Goal: Task Accomplishment & Management: Use online tool/utility

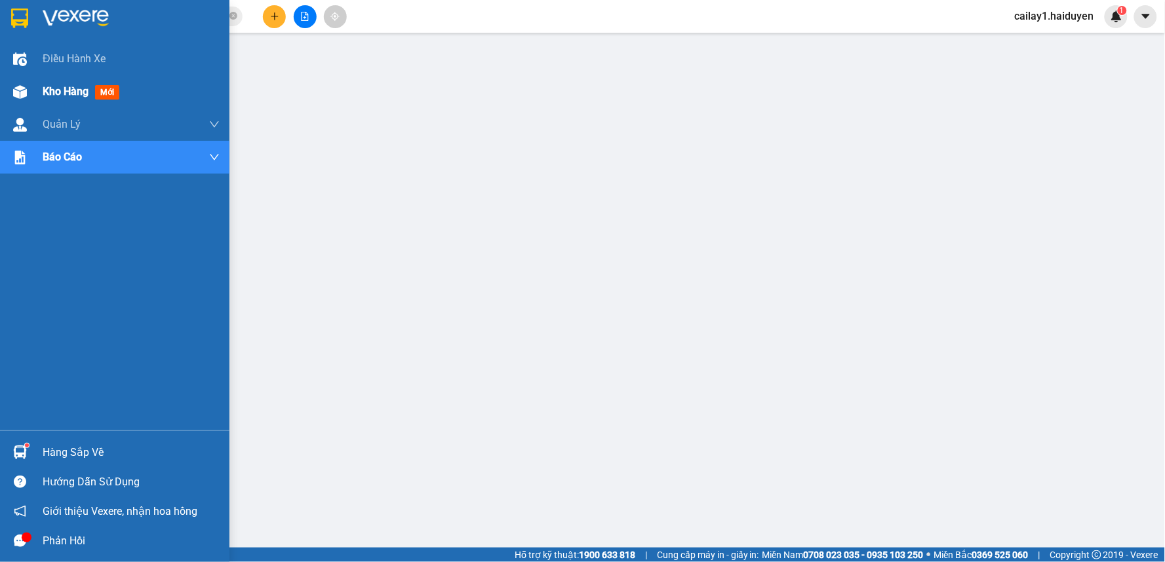
click at [58, 88] on span "Kho hàng" at bounding box center [66, 91] width 46 height 12
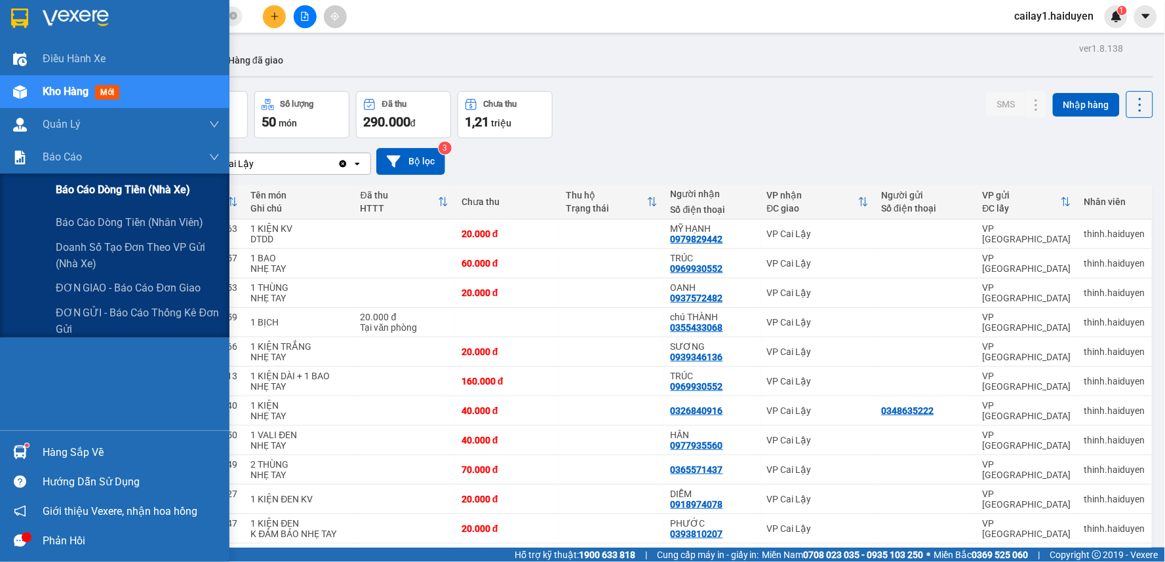
click at [93, 187] on span "Báo cáo dòng tiền (nhà xe)" at bounding box center [123, 190] width 134 height 16
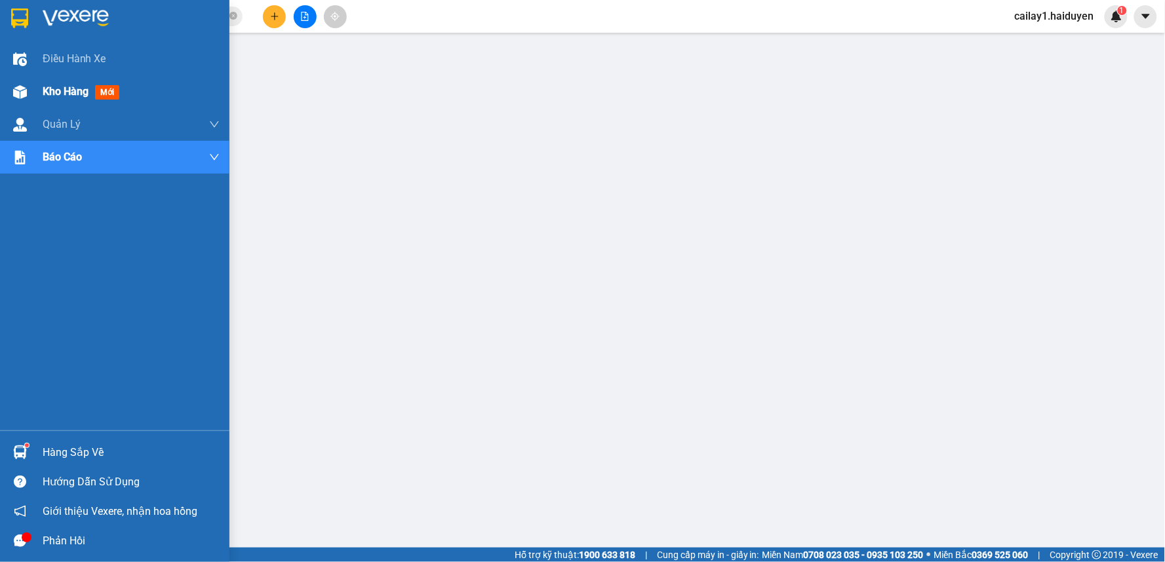
click at [62, 92] on span "Kho hàng" at bounding box center [66, 91] width 46 height 12
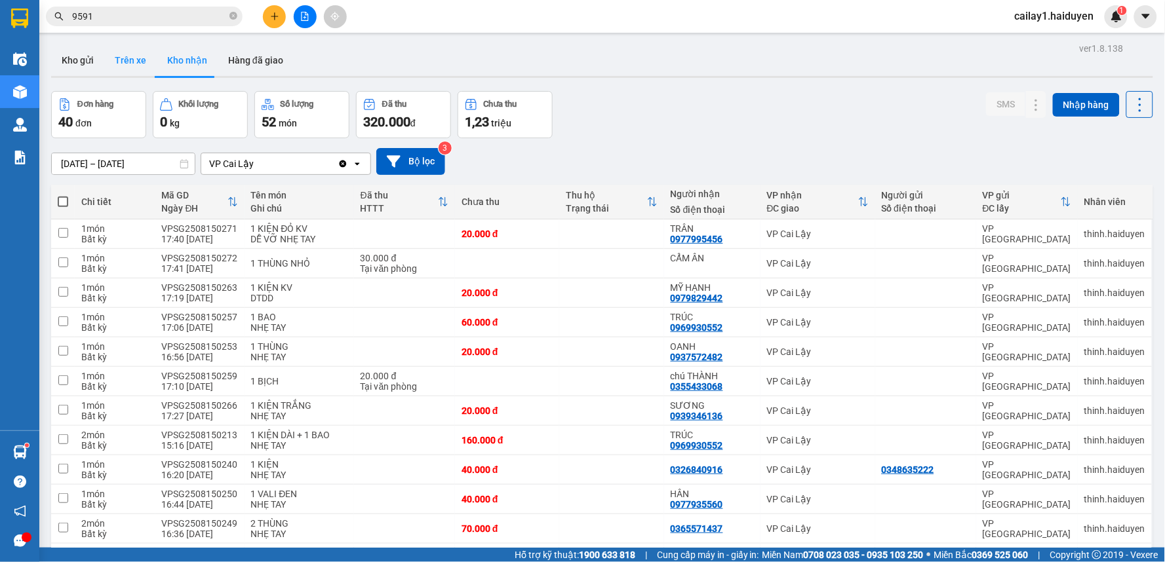
click at [145, 56] on button "Trên xe" at bounding box center [130, 60] width 52 height 31
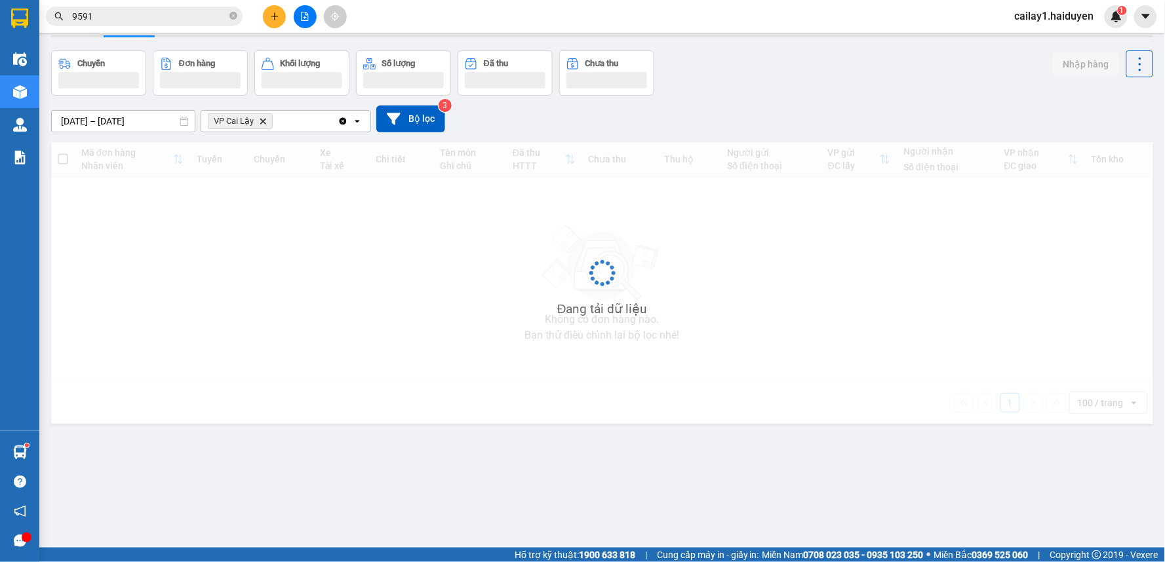
scroll to position [60, 0]
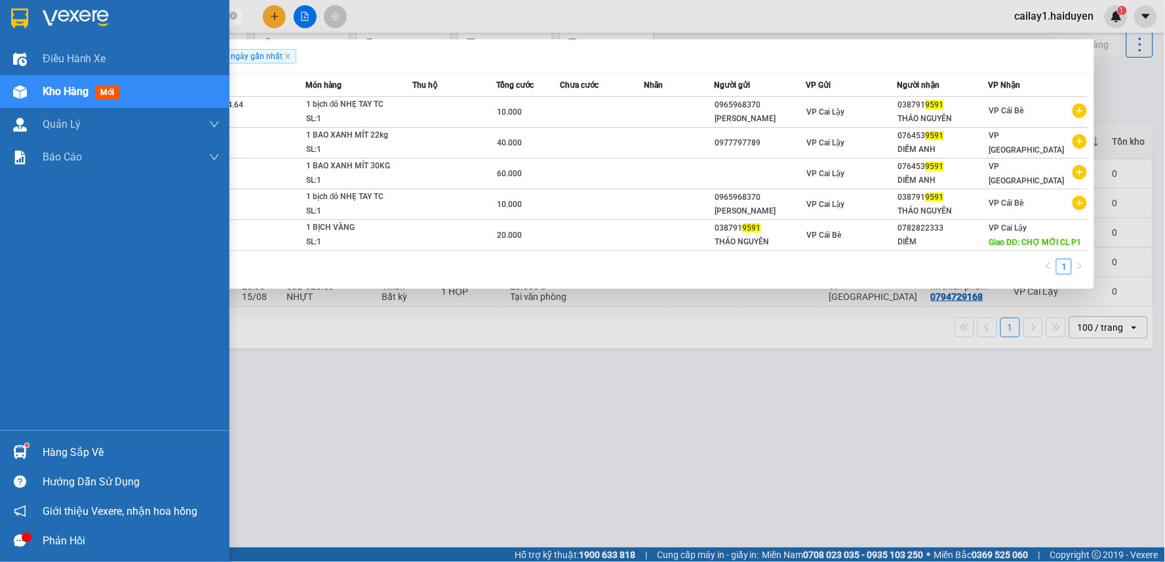
drag, startPoint x: 146, startPoint y: 13, endPoint x: 31, endPoint y: 16, distance: 114.7
click at [31, 16] on section "Kết quả tìm kiếm ( 5 ) Bộ lọc Gửi 3 ngày gần nhất Mã ĐH Trạng thái Món hàng Thu…" at bounding box center [582, 281] width 1165 height 562
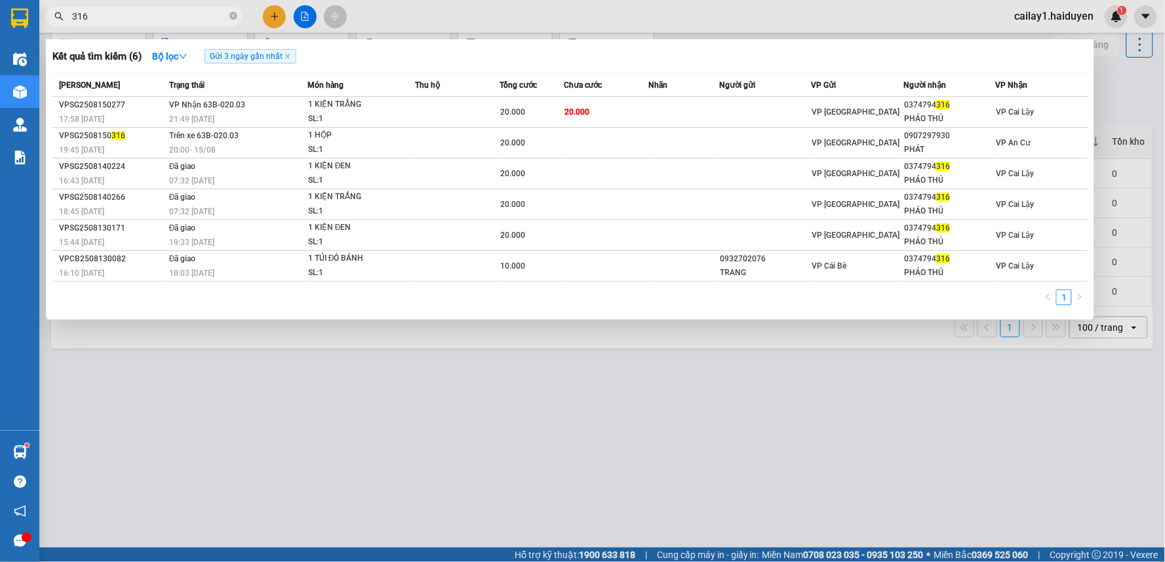
type input "316"
click at [684, 14] on div at bounding box center [582, 281] width 1165 height 562
drag, startPoint x: 156, startPoint y: 18, endPoint x: 64, endPoint y: 29, distance: 92.4
click at [64, 28] on div "Kết quả tìm kiếm ( 6 ) Bộ lọc Gửi 3 ngày gần nhất Mã ĐH Trạng thái Món hàng Thu…" at bounding box center [128, 16] width 256 height 23
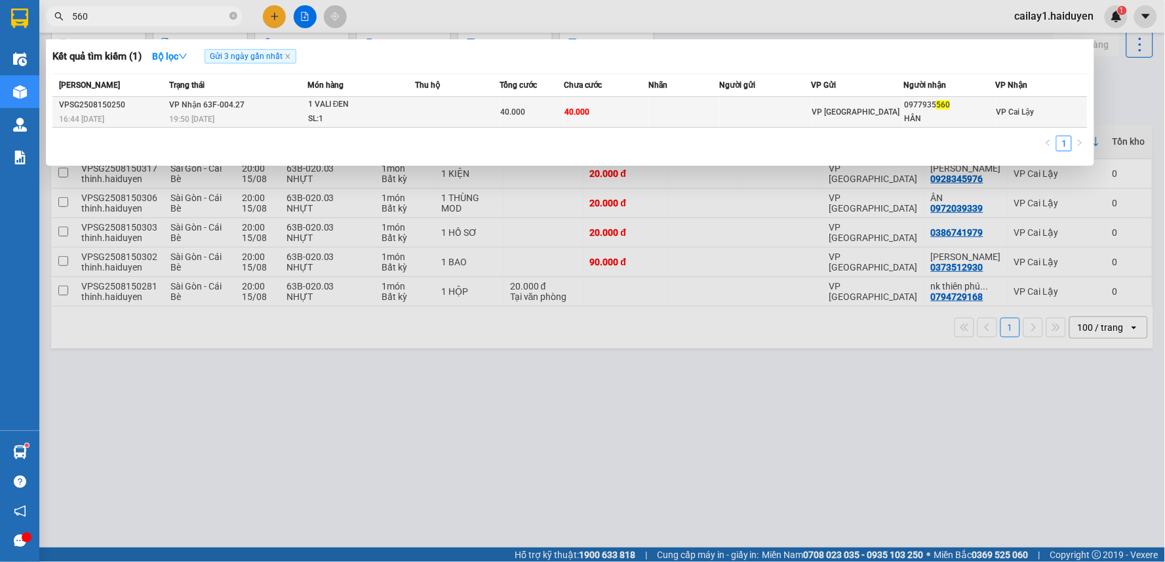
type input "560"
click at [777, 115] on td at bounding box center [766, 112] width 92 height 31
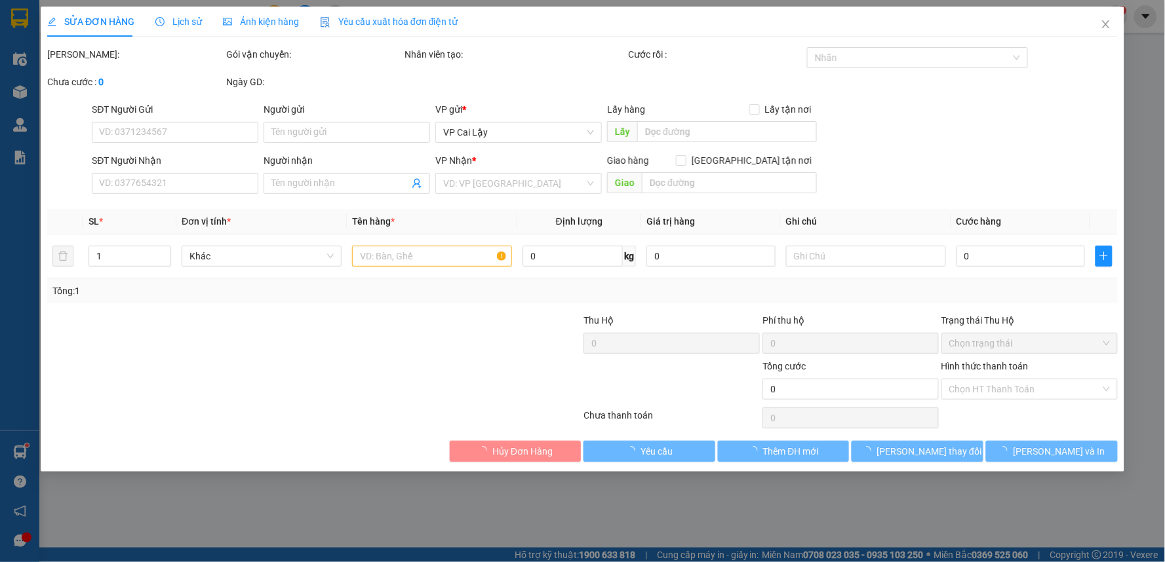
type input "0977935560"
type input "HÂN"
type input "40.000"
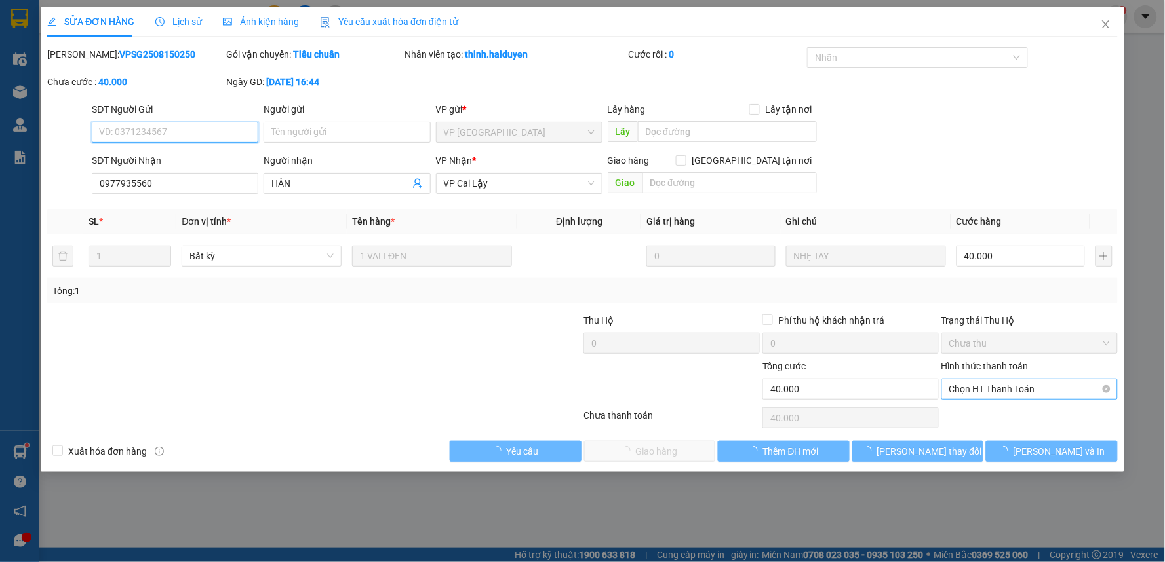
click at [979, 391] on span "Chọn HT Thanh Toán" at bounding box center [1029, 390] width 161 height 20
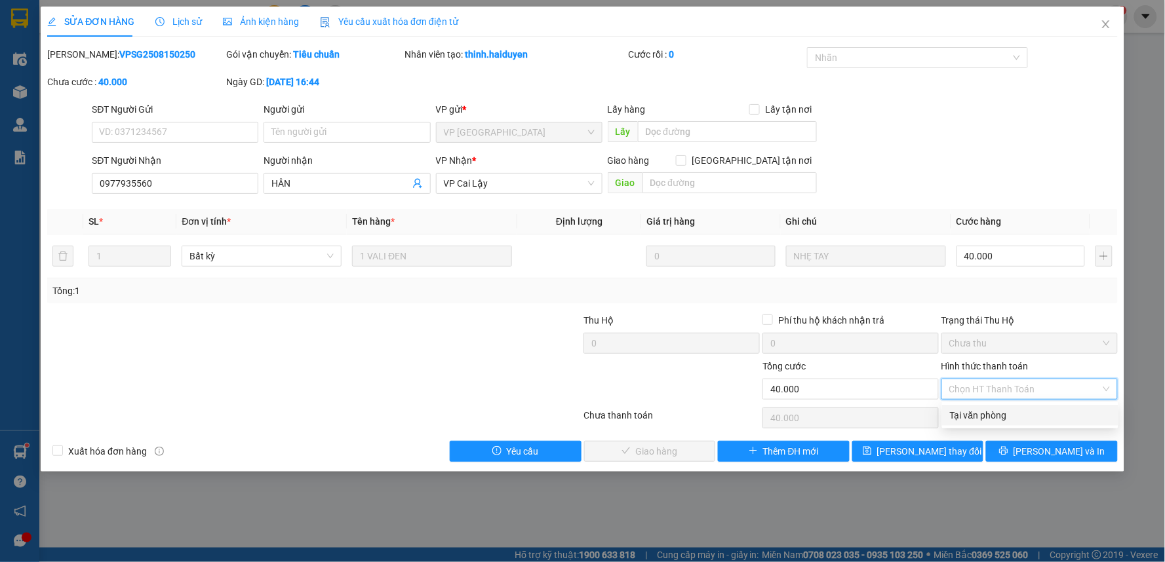
drag, startPoint x: 986, startPoint y: 412, endPoint x: 912, endPoint y: 424, distance: 75.1
click at [985, 413] on div "Tại văn phòng" at bounding box center [1030, 415] width 161 height 14
type input "0"
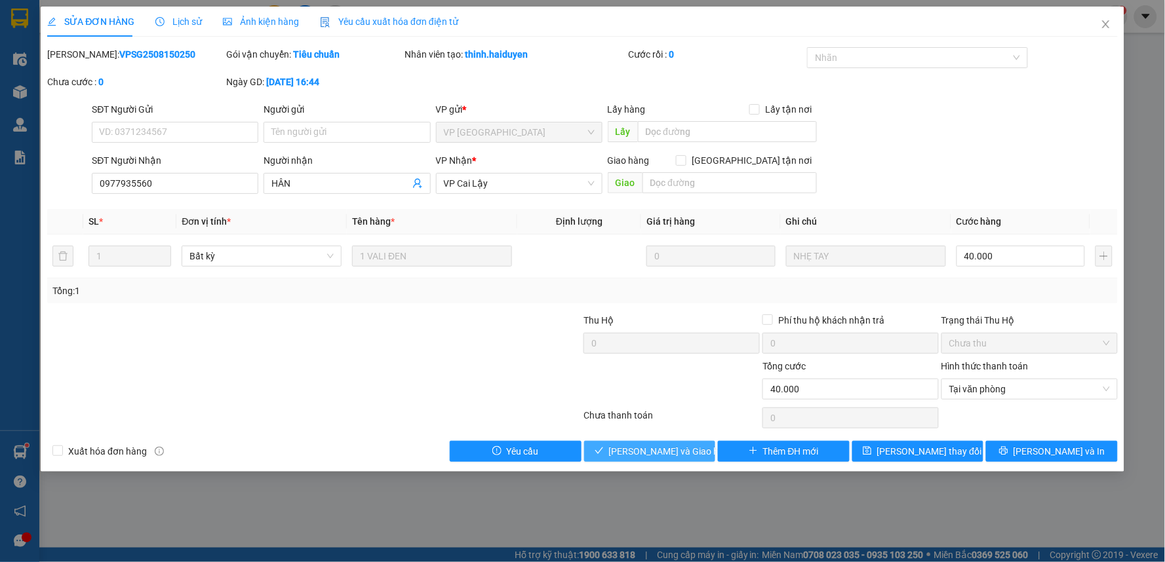
click at [665, 442] on button "[PERSON_NAME] và Giao hàng" at bounding box center [650, 451] width 132 height 21
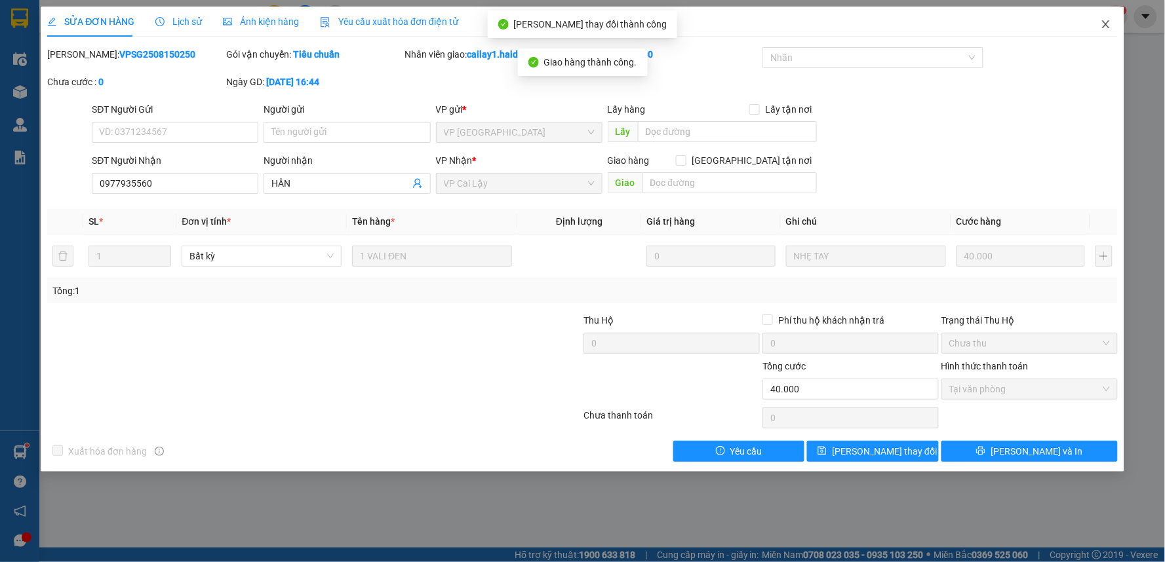
click at [1108, 18] on span "Close" at bounding box center [1105, 25] width 37 height 37
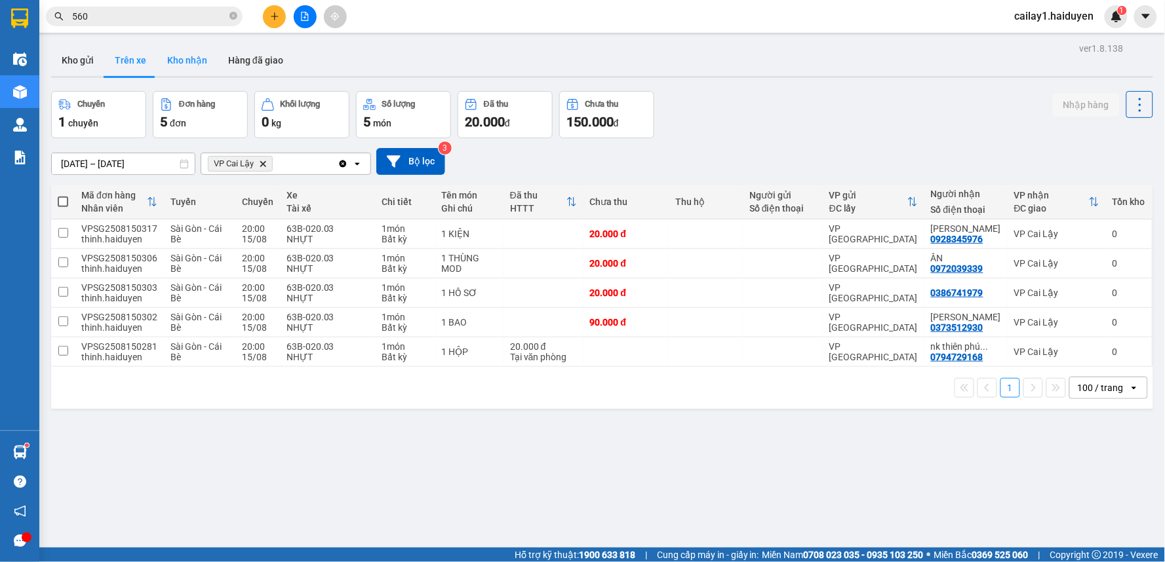
click at [201, 62] on button "Kho nhận" at bounding box center [187, 60] width 61 height 31
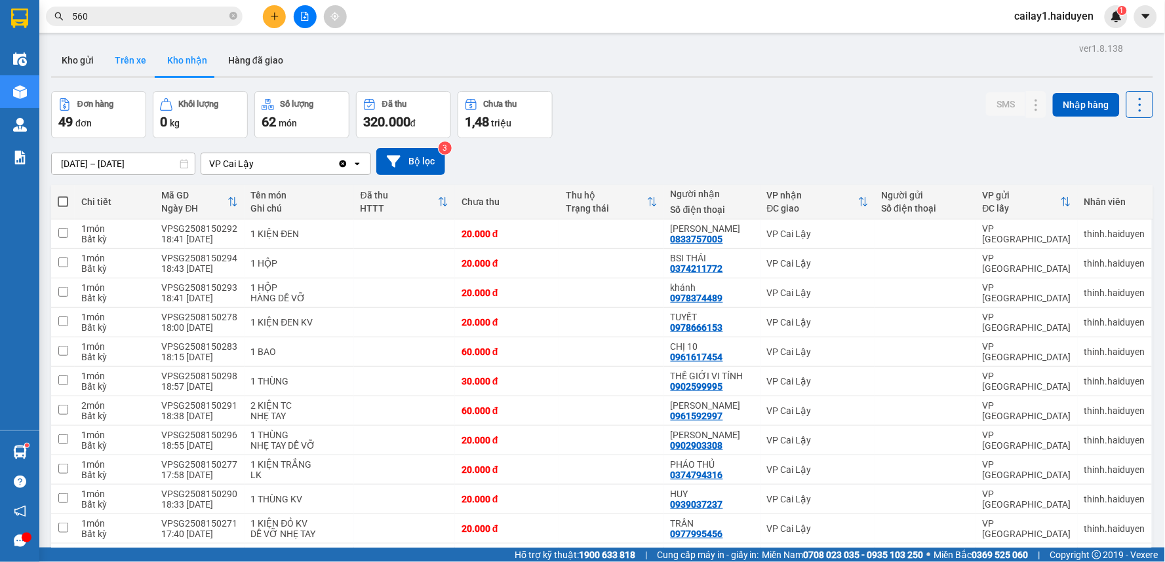
click at [140, 62] on button "Trên xe" at bounding box center [130, 60] width 52 height 31
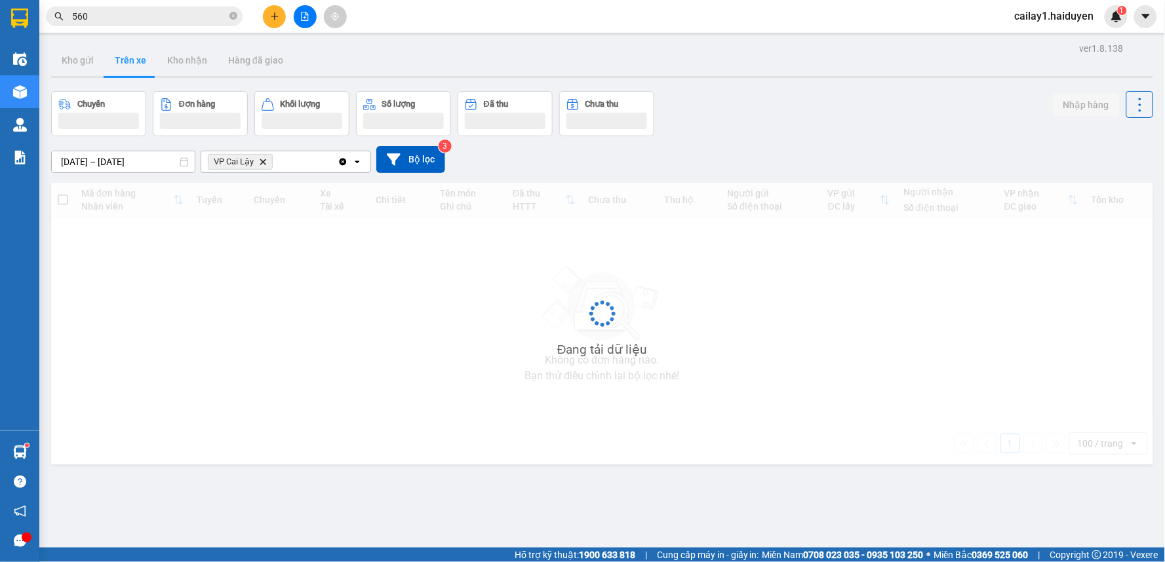
click at [140, 62] on button "Trên xe" at bounding box center [130, 60] width 52 height 31
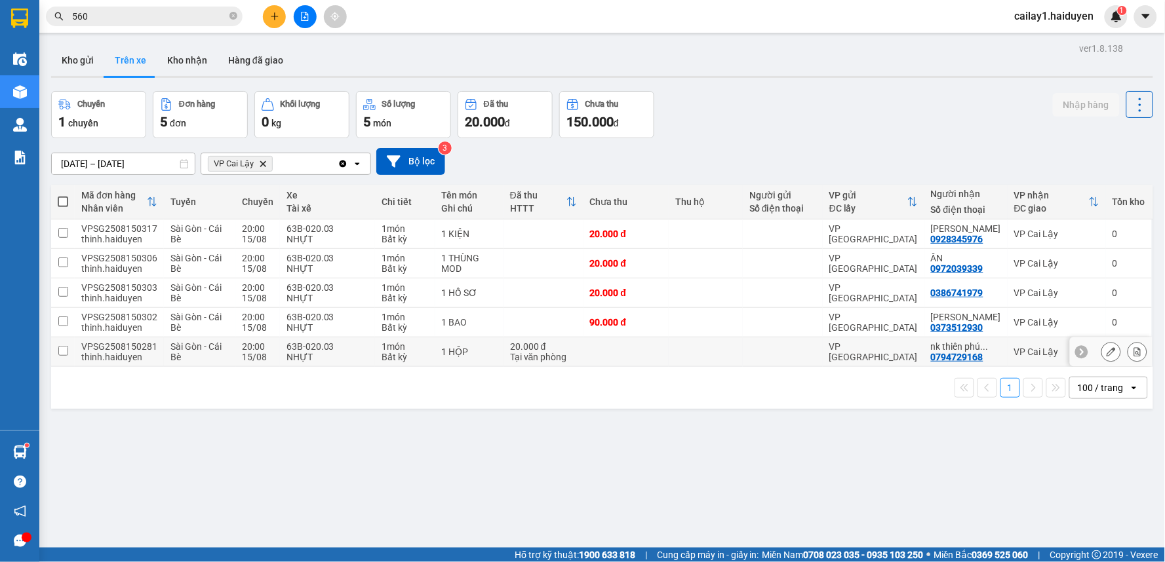
click at [745, 343] on td at bounding box center [783, 352] width 80 height 29
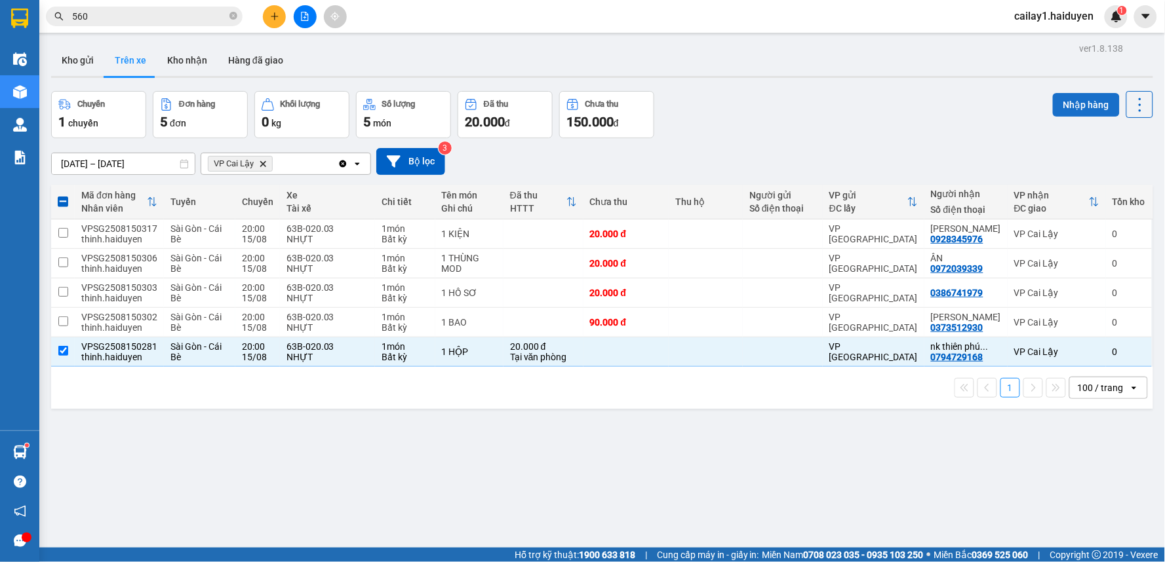
click at [1073, 106] on button "Nhập hàng" at bounding box center [1086, 105] width 67 height 24
checkbox input "false"
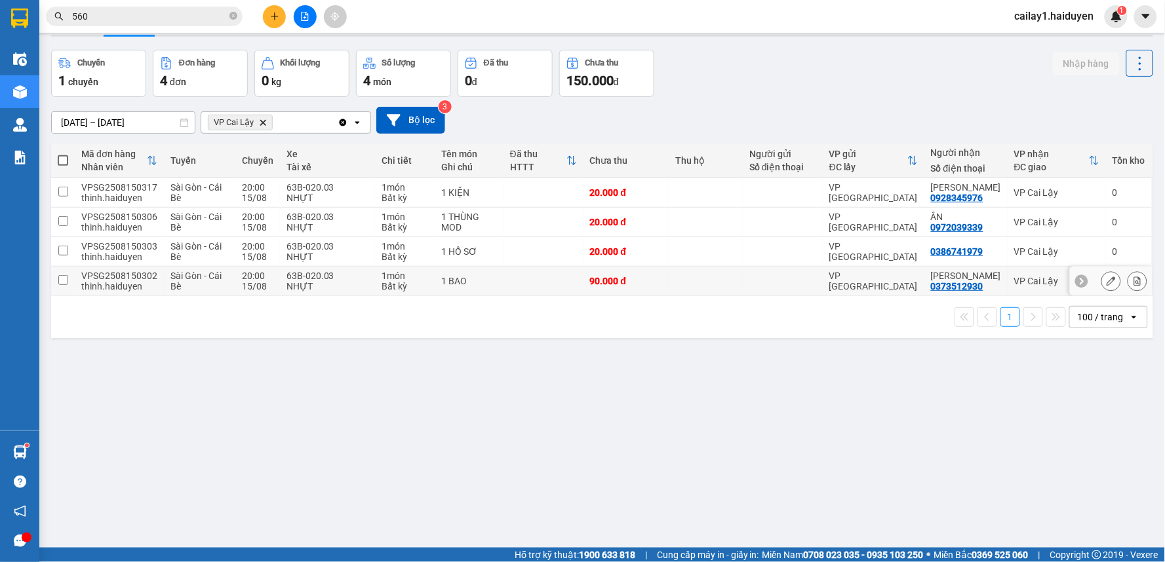
scroll to position [60, 0]
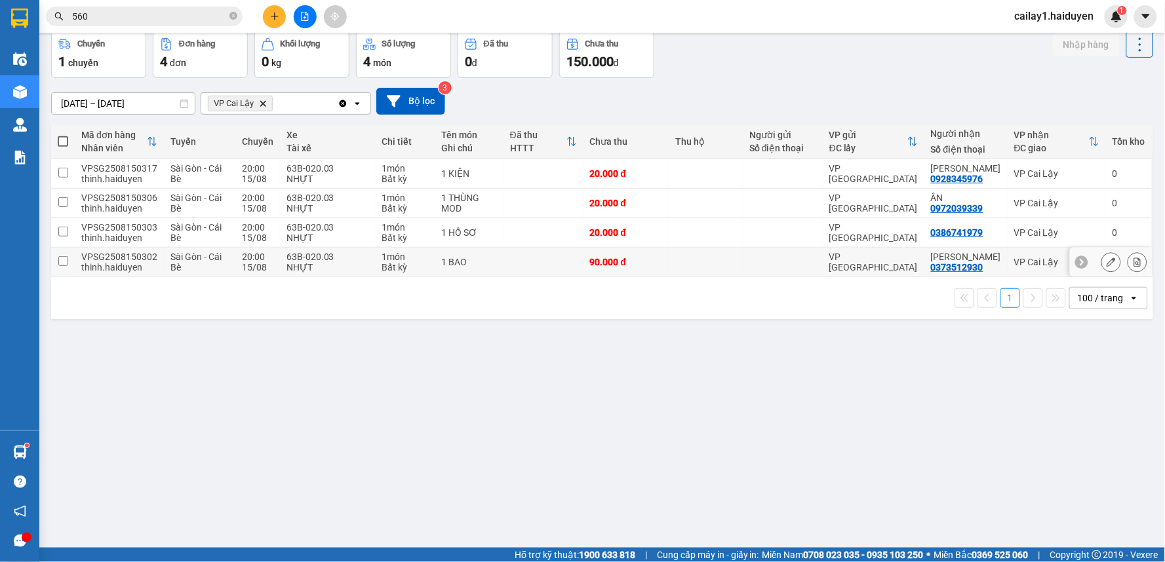
click at [686, 265] on td at bounding box center [706, 262] width 74 height 29
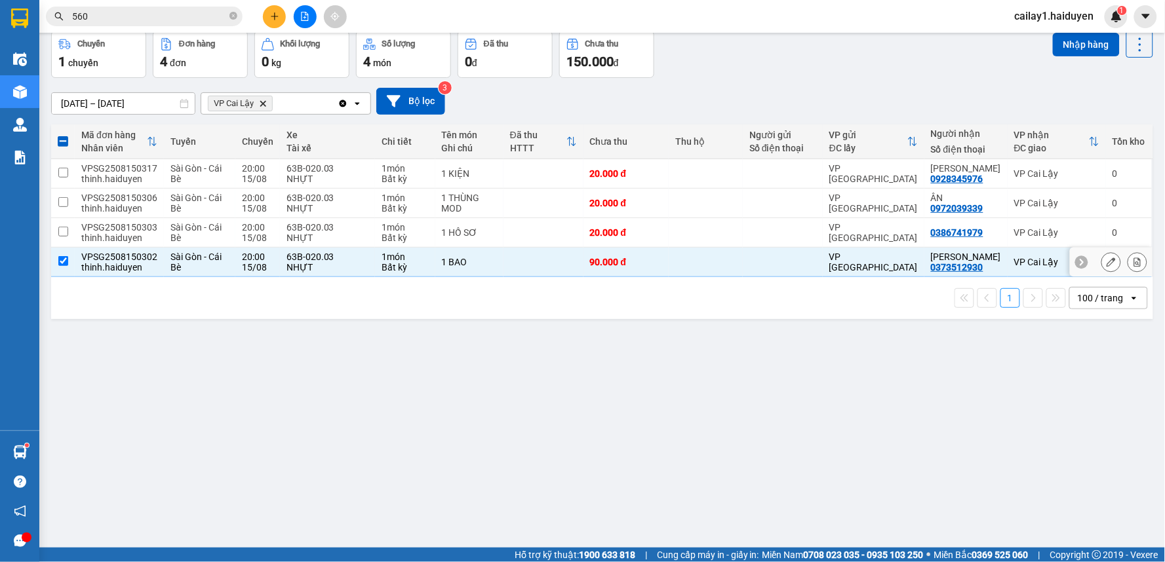
click at [687, 264] on td at bounding box center [706, 262] width 74 height 29
checkbox input "false"
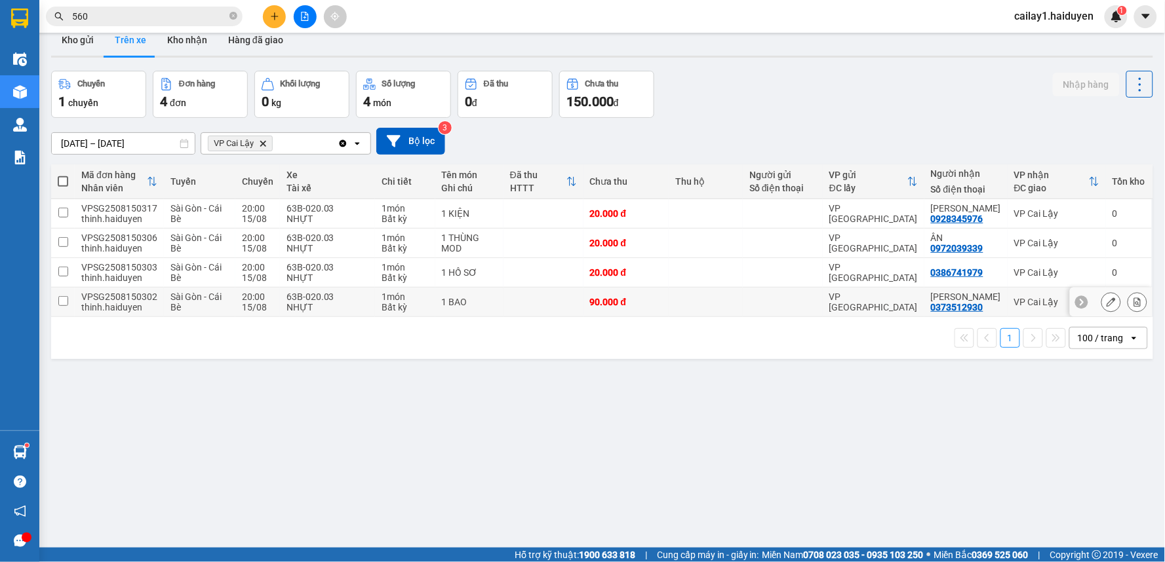
scroll to position [0, 0]
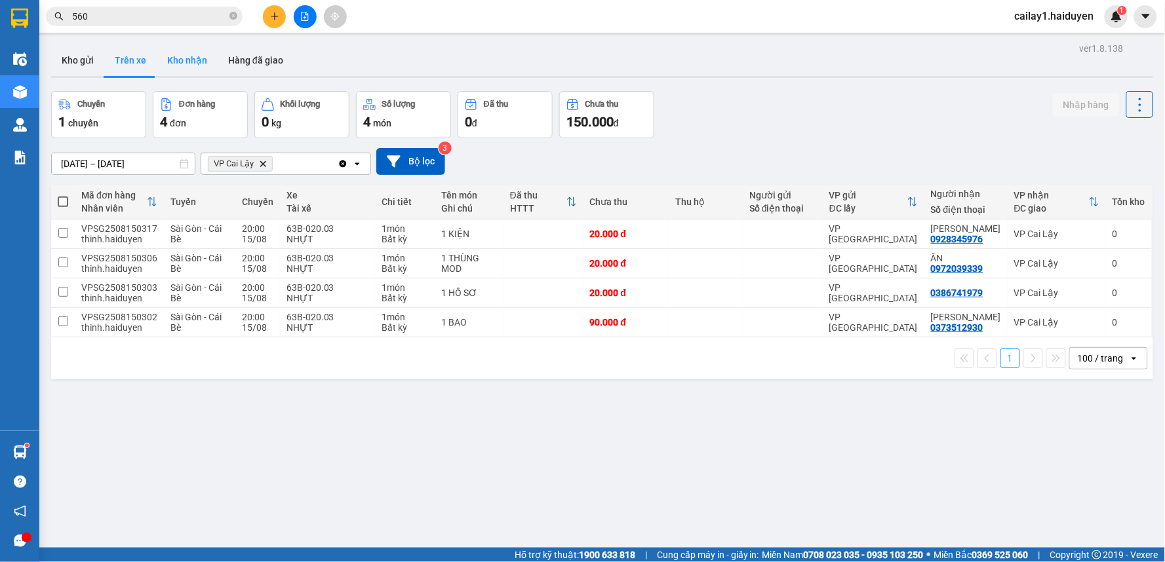
click at [171, 59] on button "Kho nhận" at bounding box center [187, 60] width 61 height 31
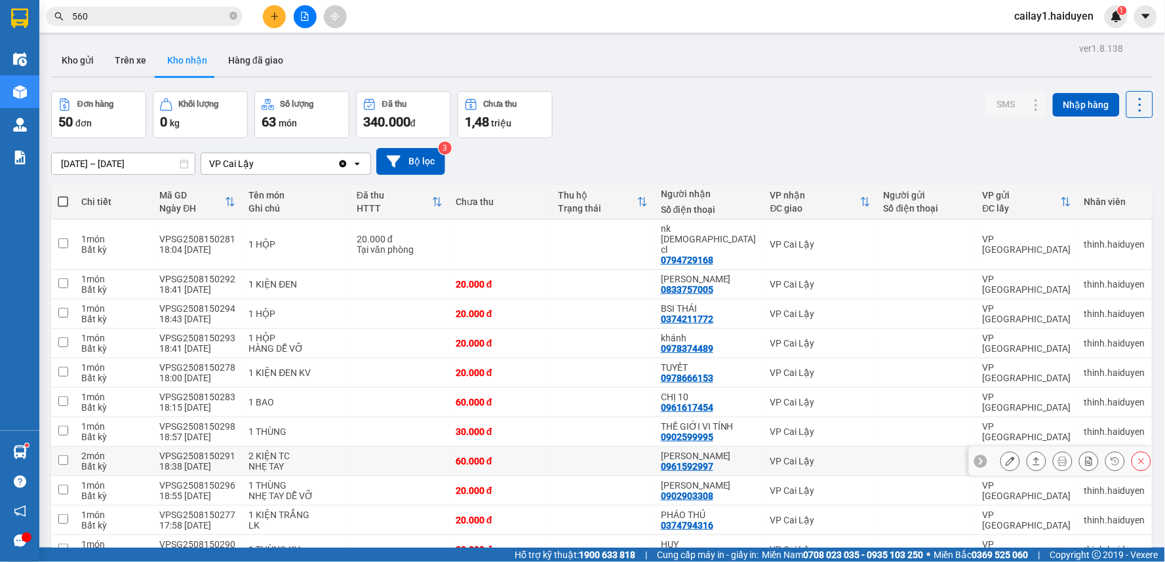
click at [745, 451] on div "[PERSON_NAME]" at bounding box center [709, 456] width 96 height 10
checkbox input "true"
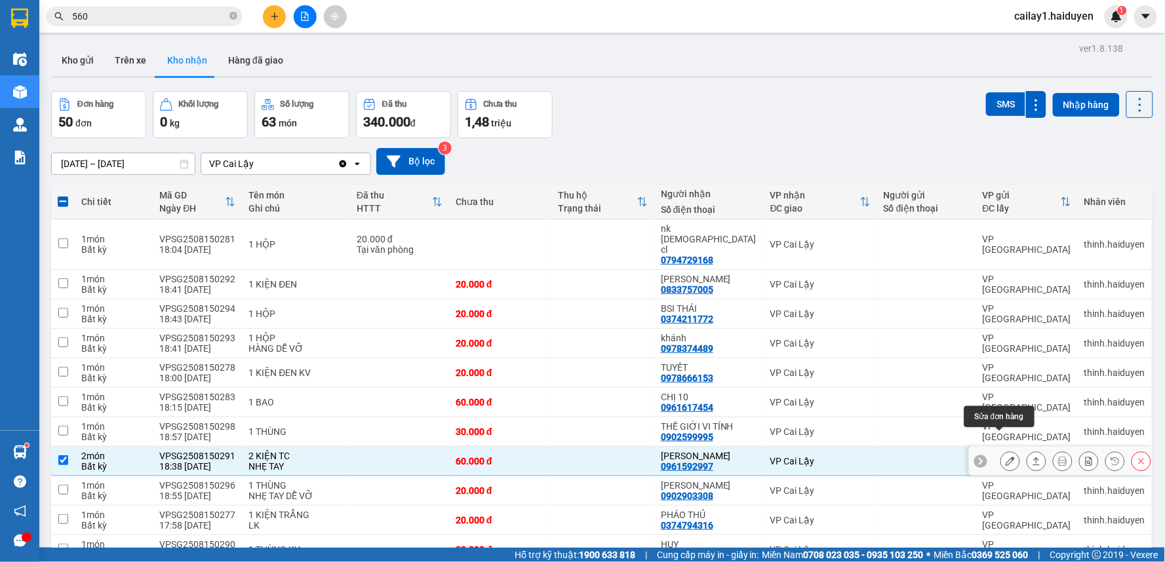
click at [1006, 457] on icon at bounding box center [1010, 461] width 9 height 9
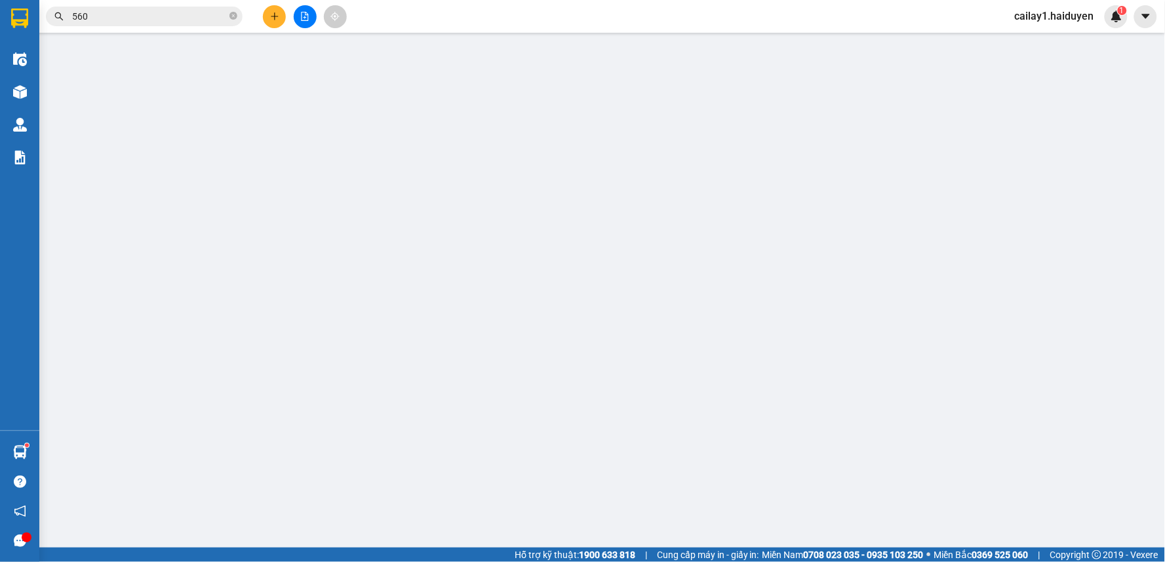
type input "0961592997"
type input "[PERSON_NAME]"
type input "60.000"
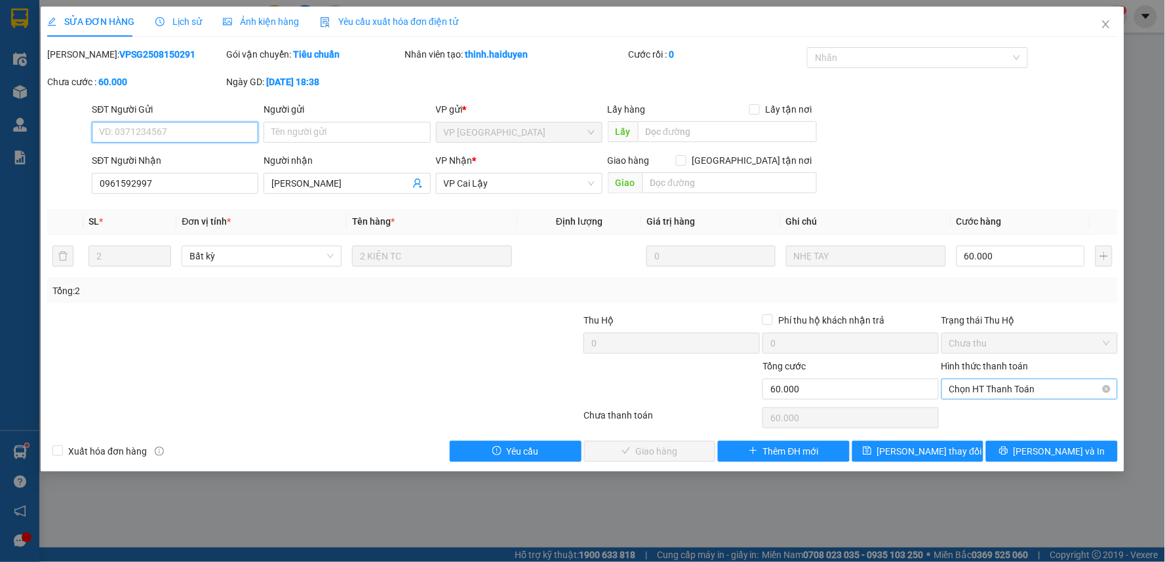
click at [1049, 392] on span "Chọn HT Thanh Toán" at bounding box center [1029, 390] width 161 height 20
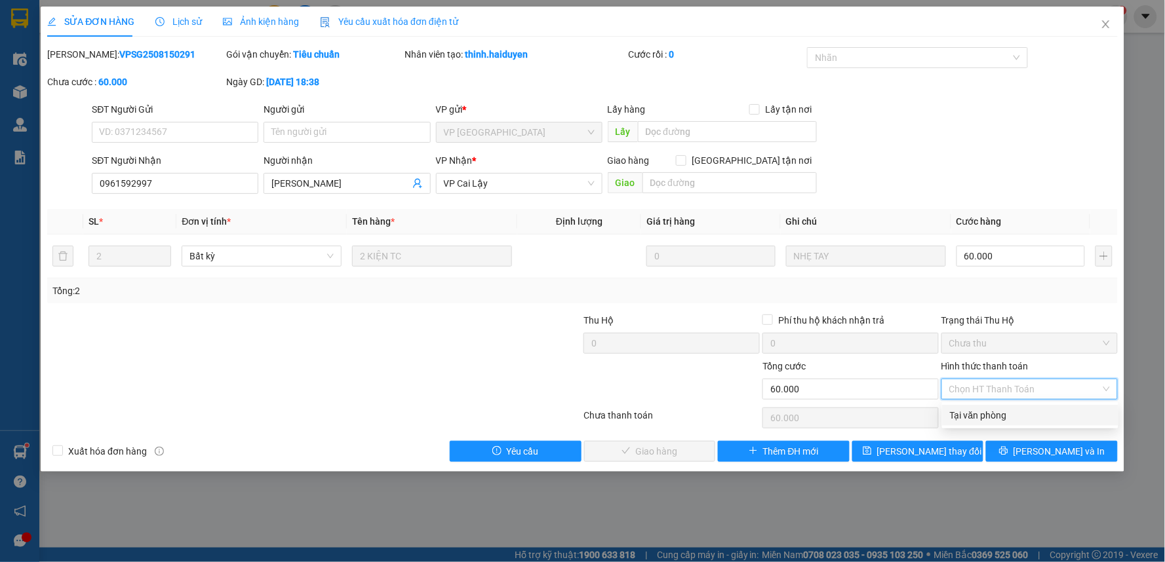
click at [1025, 415] on div "Tại văn phòng" at bounding box center [1030, 415] width 161 height 14
type input "0"
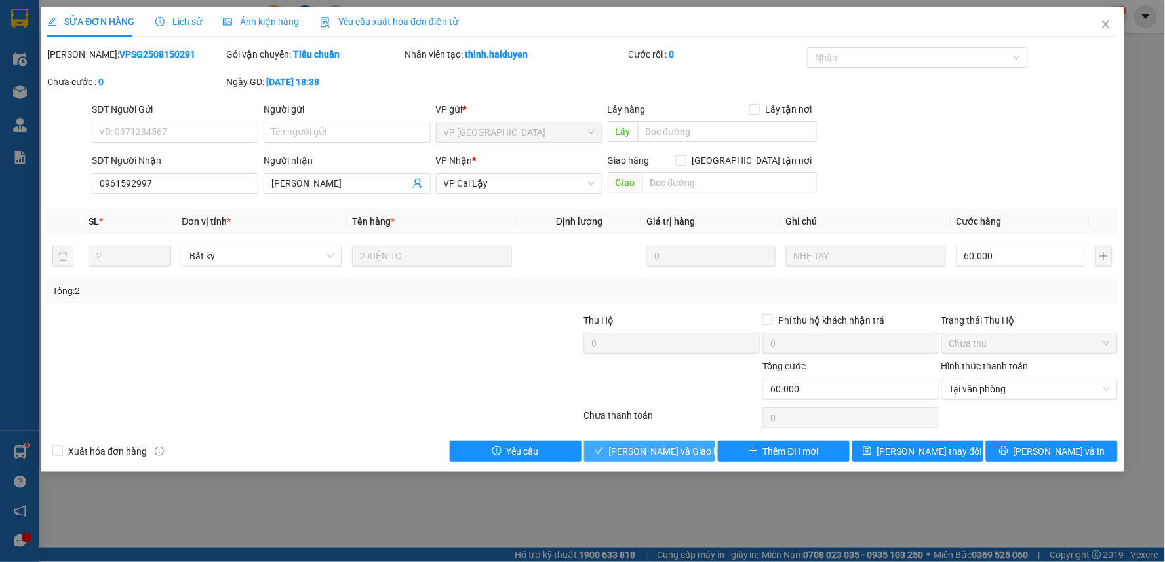
click at [671, 448] on span "[PERSON_NAME] và Giao hàng" at bounding box center [672, 451] width 126 height 14
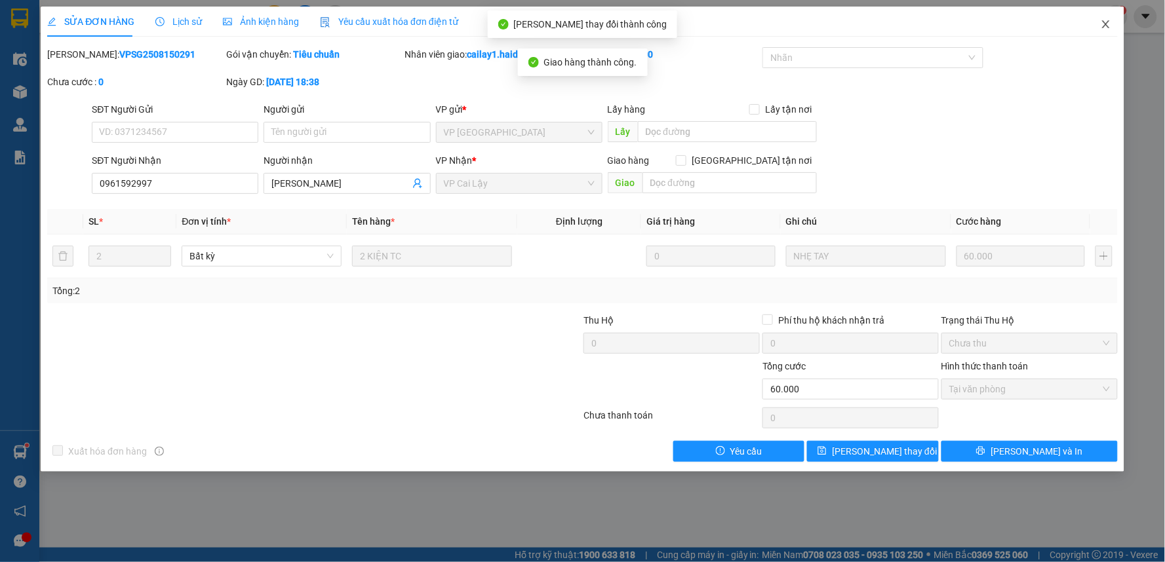
click at [1108, 17] on span "Close" at bounding box center [1105, 25] width 37 height 37
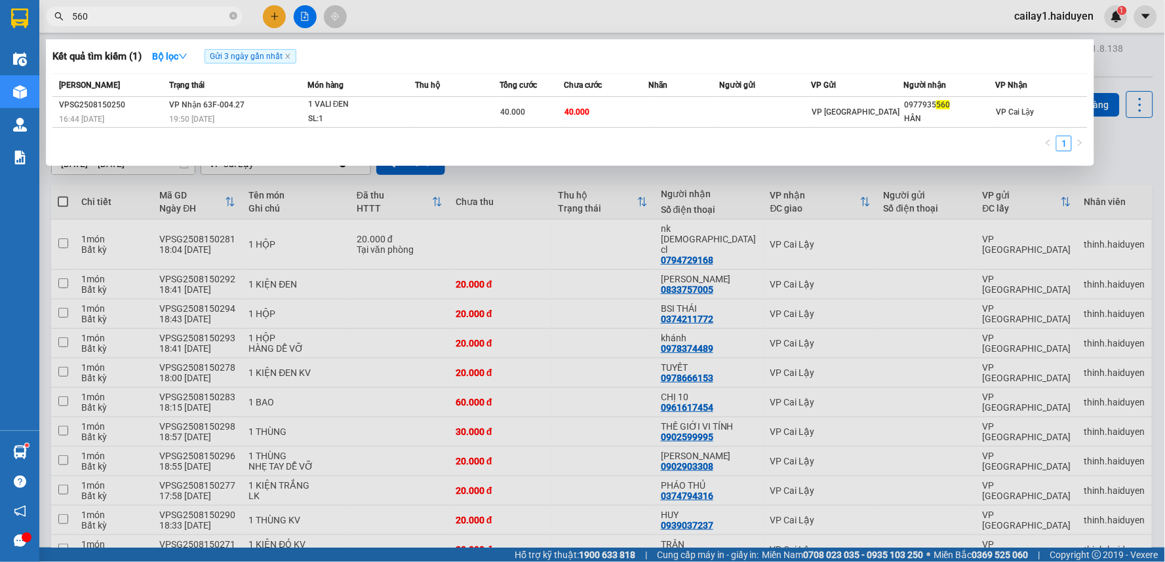
drag, startPoint x: 163, startPoint y: 21, endPoint x: 54, endPoint y: 31, distance: 109.3
click at [54, 28] on div "Kết quả tìm kiếm ( 1 ) Bộ lọc Gửi 3 ngày gần nhất Mã ĐH Trạng thái Món hàng Thu…" at bounding box center [128, 16] width 256 height 23
type input "7"
type input "4856"
click at [433, 17] on div at bounding box center [582, 281] width 1165 height 562
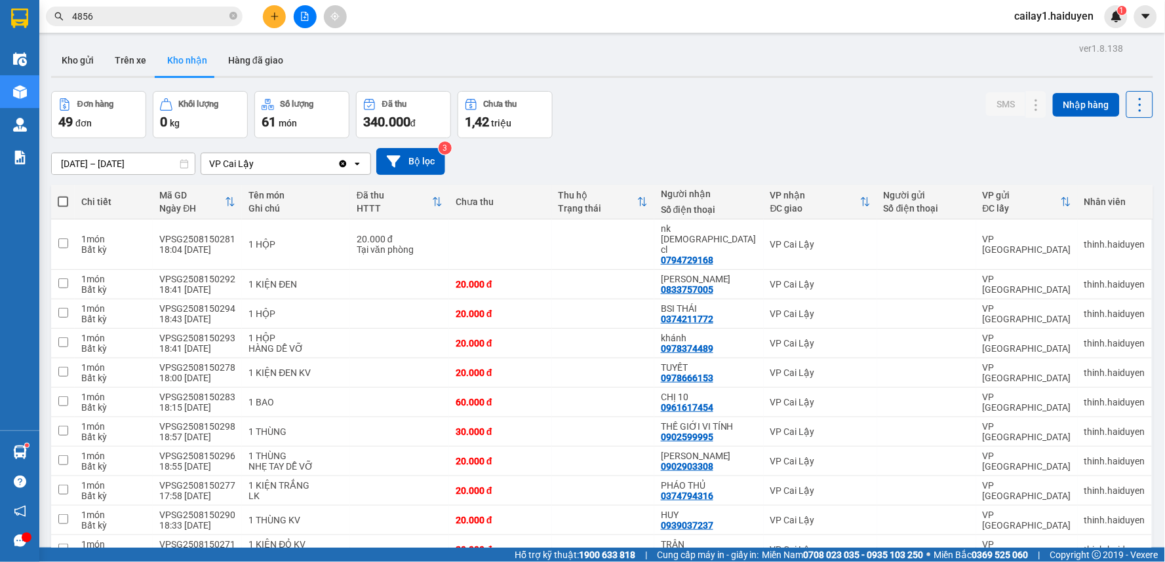
click at [451, 53] on div "Kho gửi Trên xe Kho nhận Hàng đã giao" at bounding box center [602, 62] width 1102 height 35
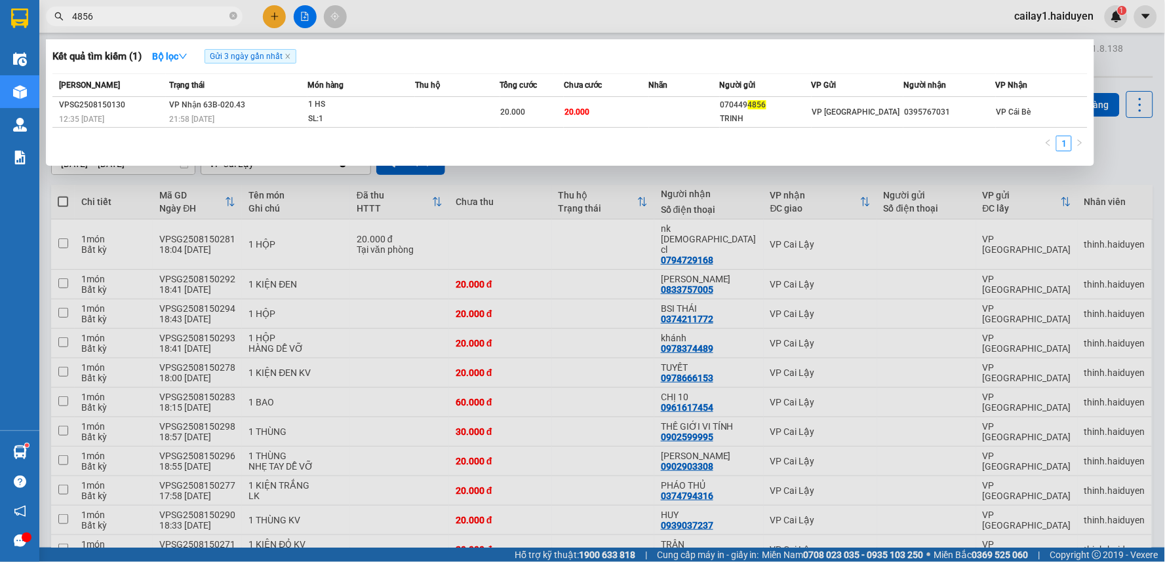
click at [194, 17] on input "4856" at bounding box center [149, 16] width 155 height 14
click at [423, 20] on div at bounding box center [582, 281] width 1165 height 562
